Goal: Transaction & Acquisition: Purchase product/service

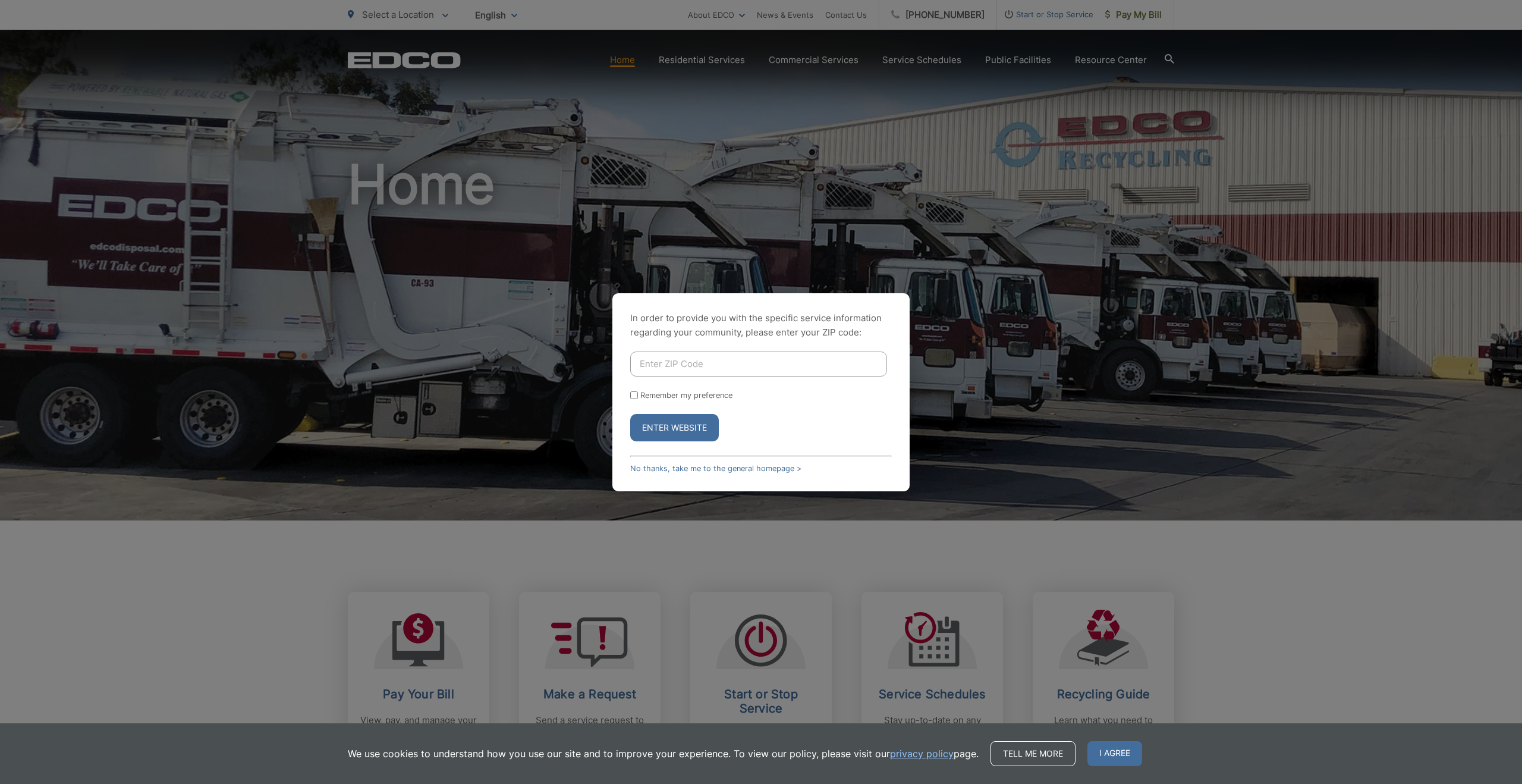
click at [689, 357] on input "Enter ZIP Code" at bounding box center [758, 363] width 257 height 25
type input "92064"
click at [677, 397] on label "Remember my preference" at bounding box center [686, 395] width 92 height 9
click at [638, 397] on input "Remember my preference" at bounding box center [634, 395] width 8 height 8
checkbox input "true"
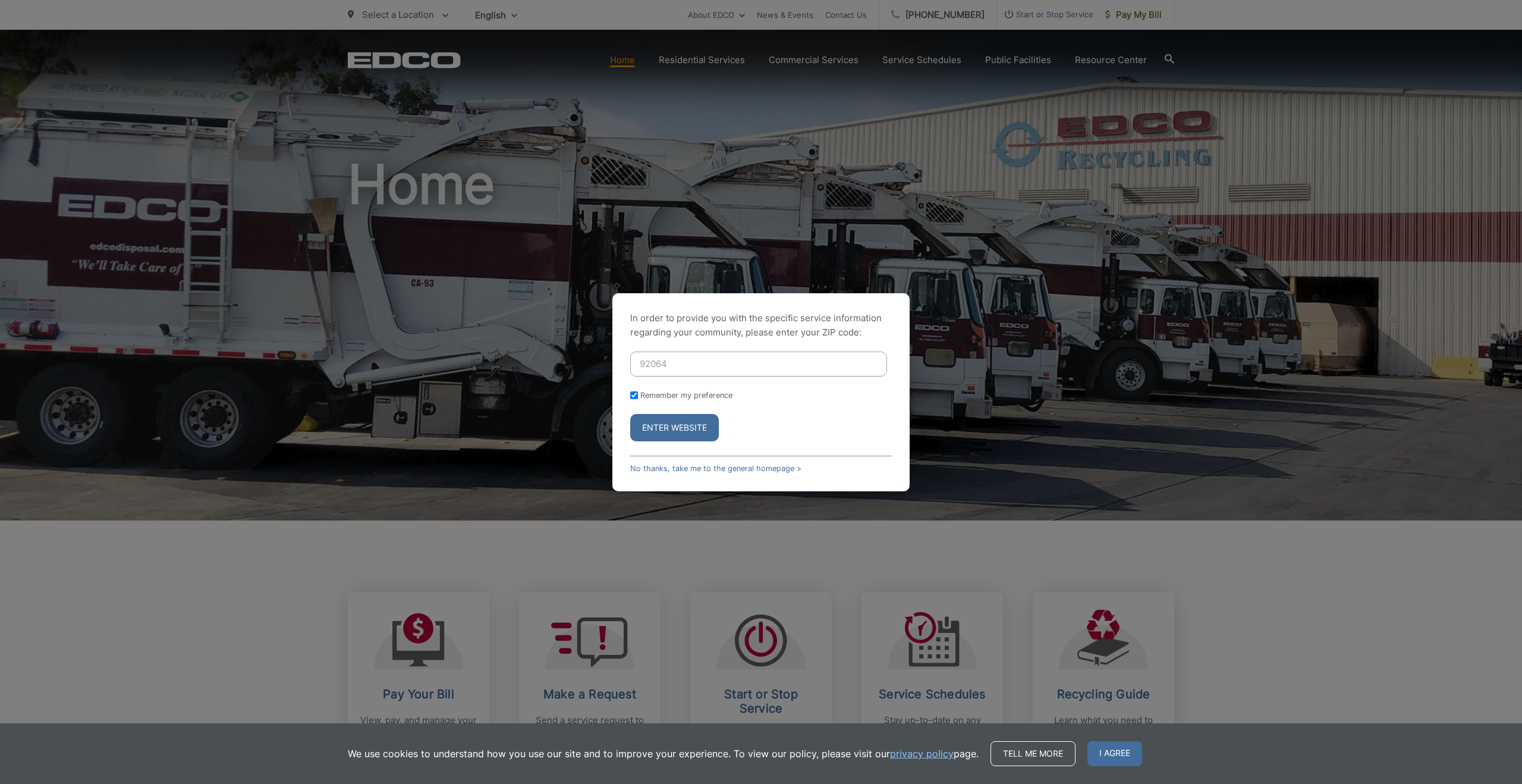
click at [677, 432] on button "Enter Website" at bounding box center [674, 428] width 88 height 27
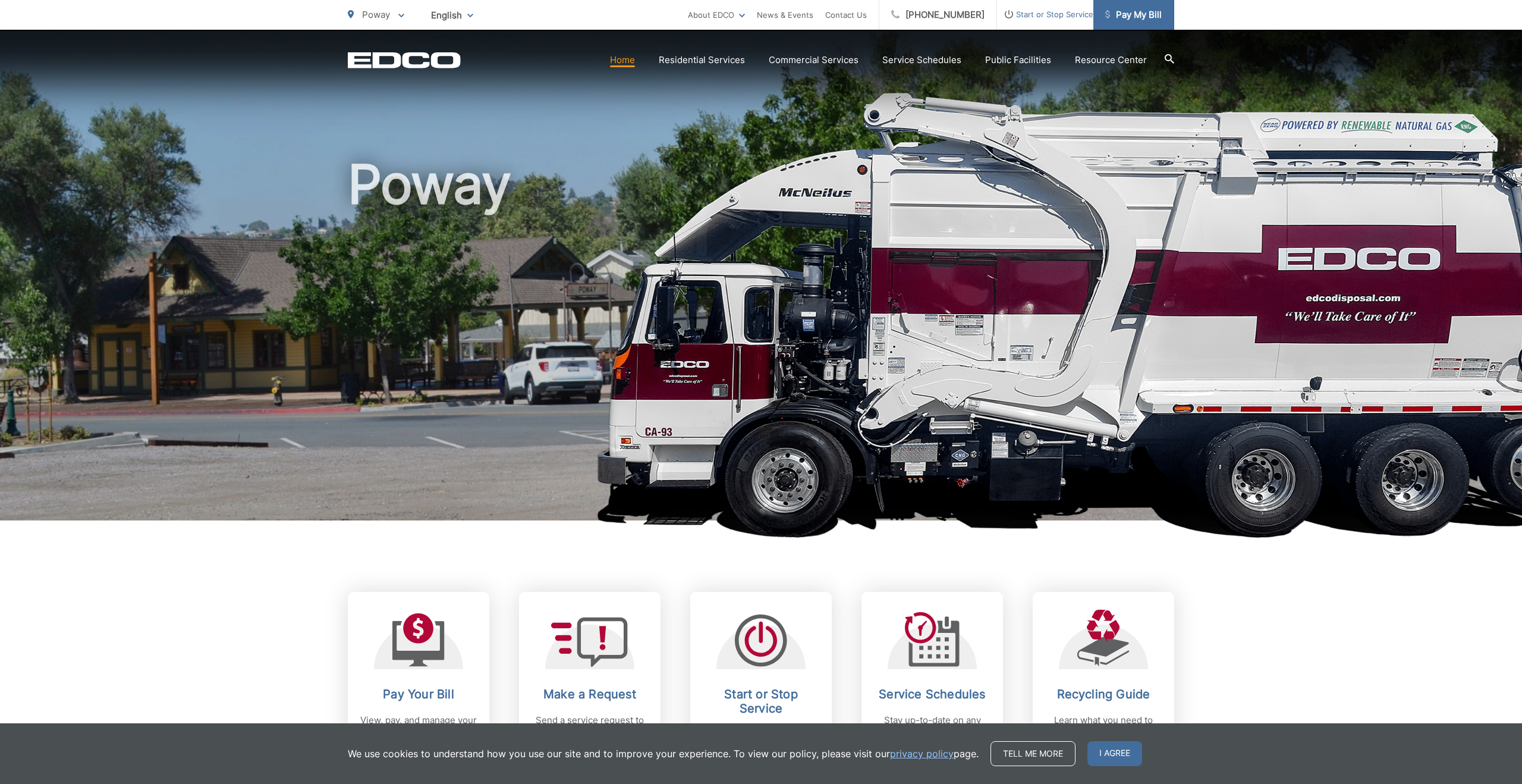
click at [1140, 13] on span "Pay My Bill" at bounding box center [1134, 15] width 57 height 15
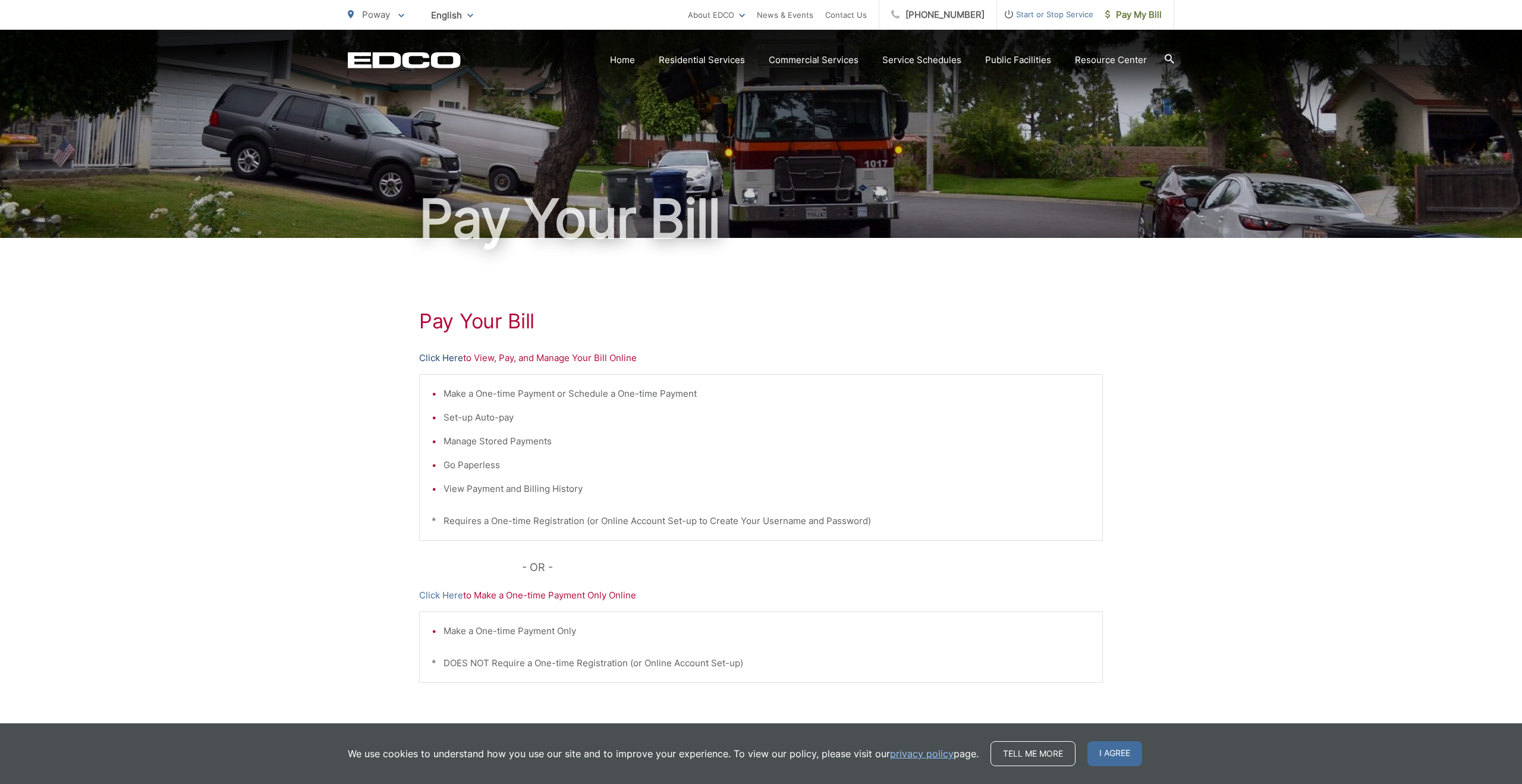
click at [430, 361] on link "Click Here" at bounding box center [441, 357] width 44 height 15
click at [438, 356] on link "Click Here" at bounding box center [441, 357] width 44 height 15
click at [448, 359] on link "Click Here" at bounding box center [441, 357] width 44 height 15
